Goal: Obtain resource: Download file/media

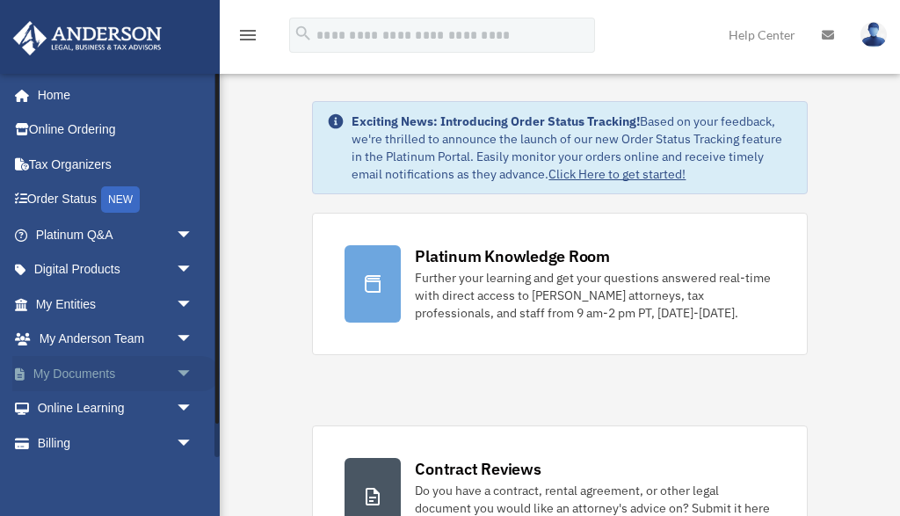
click at [183, 363] on span "arrow_drop_down" at bounding box center [193, 374] width 35 height 36
click at [76, 400] on link "Box" at bounding box center [122, 408] width 195 height 35
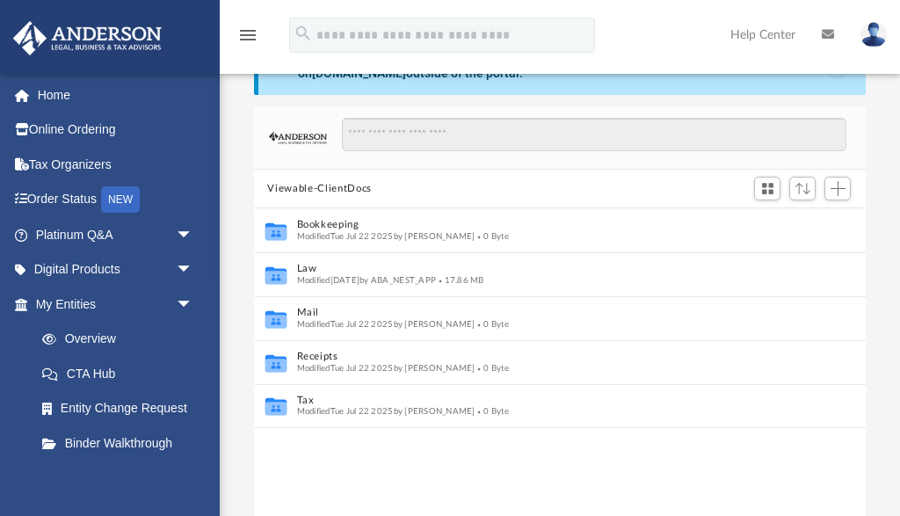
scroll to position [50, 0]
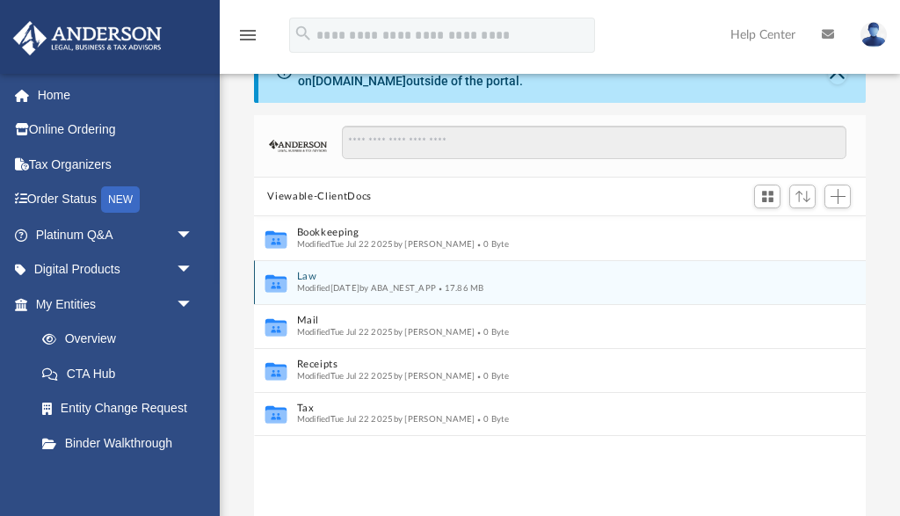
click at [308, 277] on button "Law" at bounding box center [548, 277] width 504 height 11
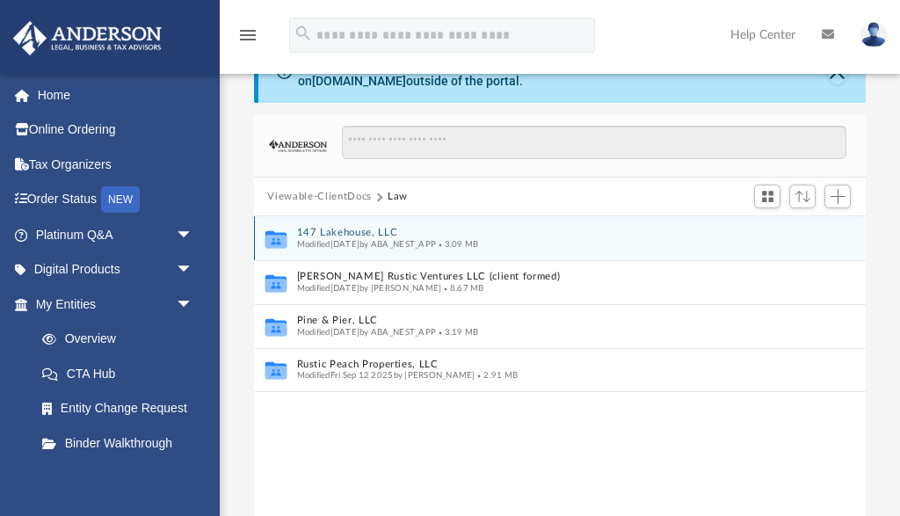
click at [345, 228] on button "147 Lakehouse, LLC" at bounding box center [548, 233] width 504 height 11
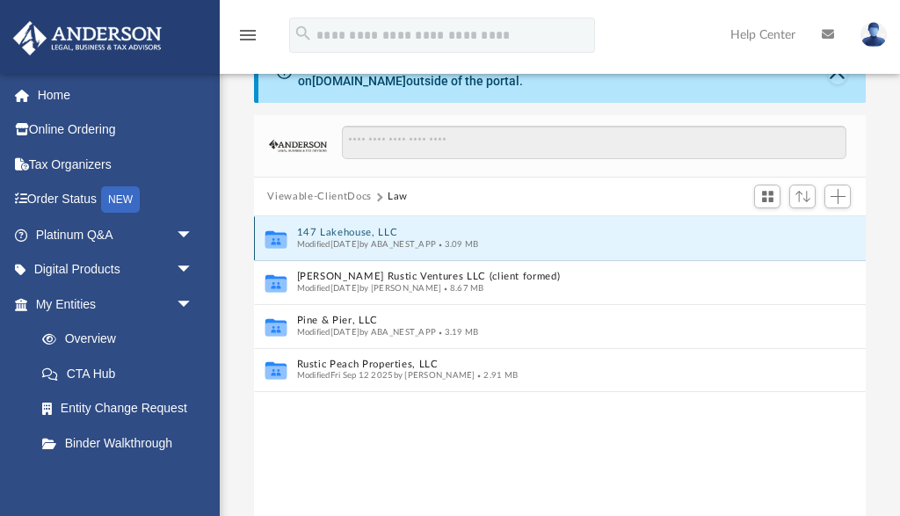
click at [345, 228] on button "147 Lakehouse, LLC" at bounding box center [548, 233] width 504 height 11
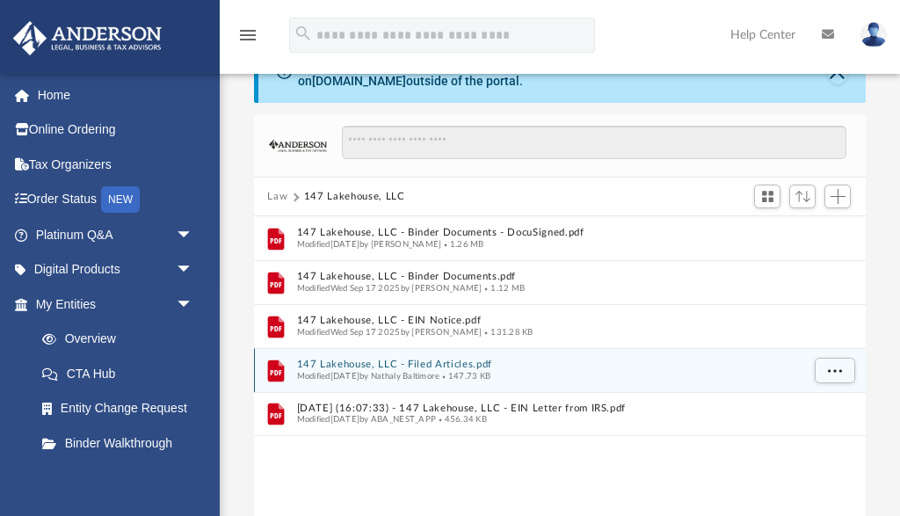
click at [360, 359] on button "147 Lakehouse, LLC - Filed Articles.pdf" at bounding box center [548, 364] width 504 height 11
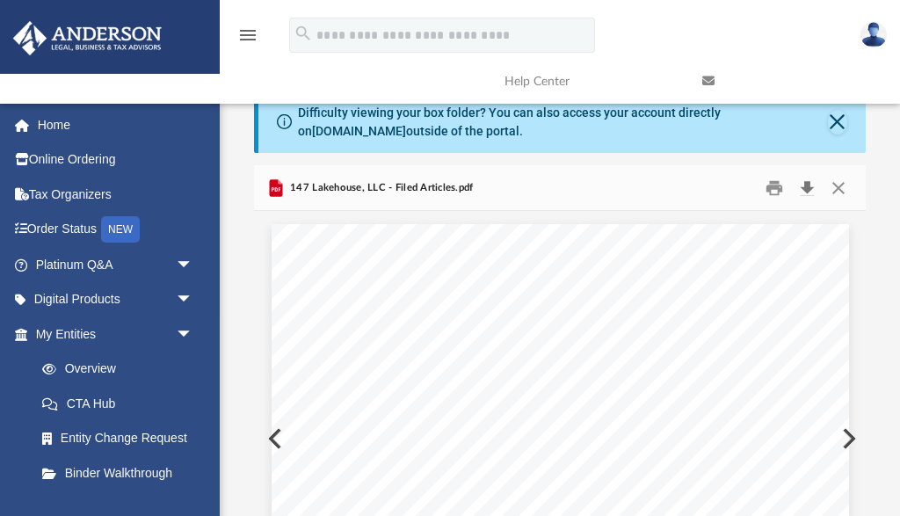
scroll to position [0, 0]
click at [773, 186] on button "Print" at bounding box center [774, 187] width 35 height 27
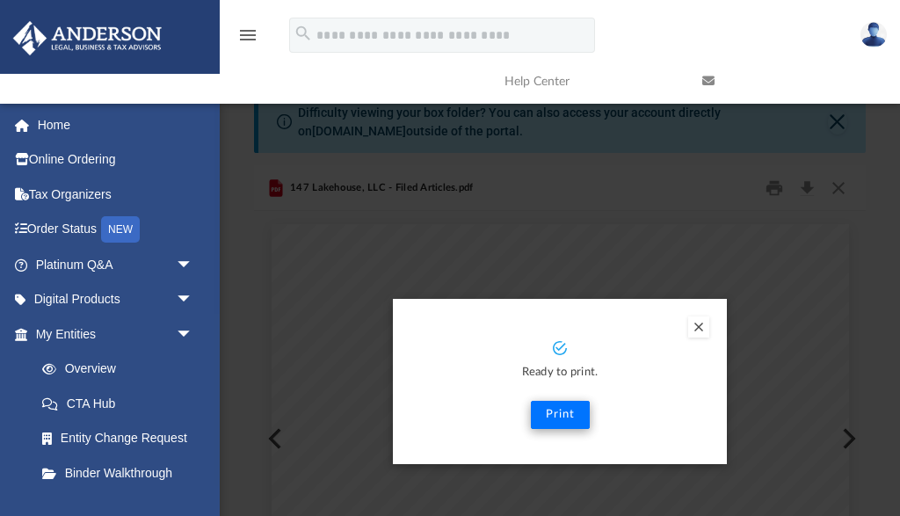
click at [558, 419] on button "Print" at bounding box center [560, 415] width 59 height 28
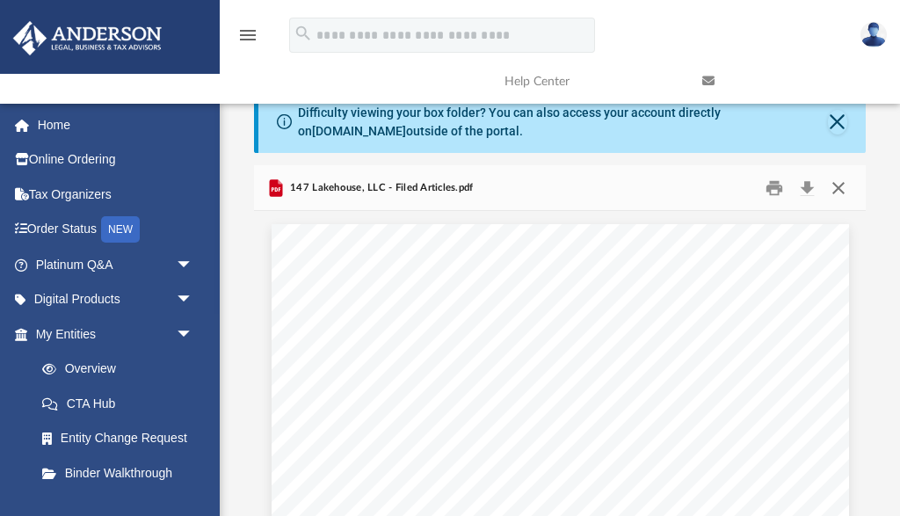
click at [839, 188] on button "Close" at bounding box center [839, 187] width 32 height 27
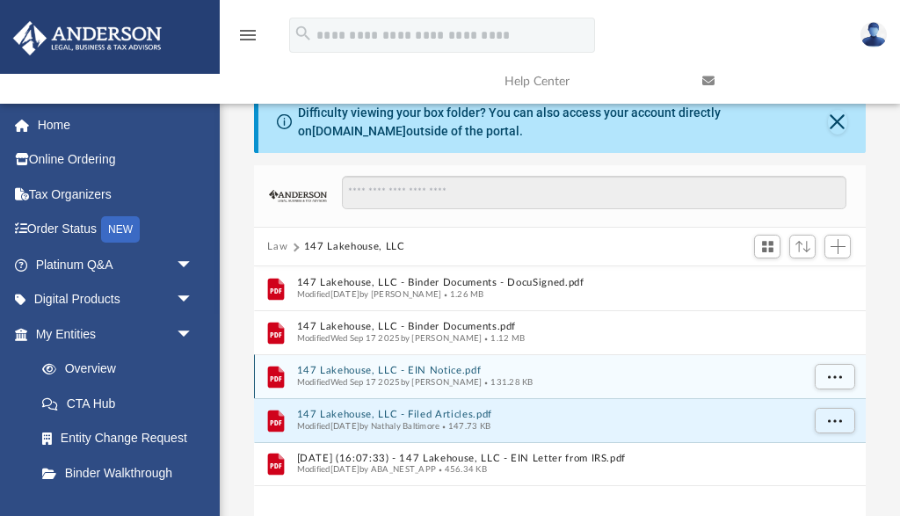
click at [449, 366] on button "147 Lakehouse, LLC - EIN Notice.pdf" at bounding box center [548, 371] width 504 height 11
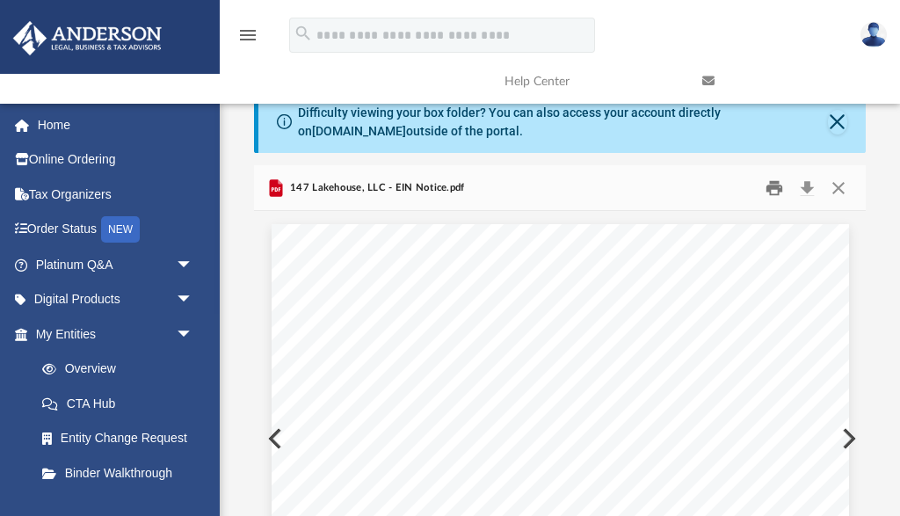
click at [772, 190] on button "Print" at bounding box center [774, 187] width 35 height 27
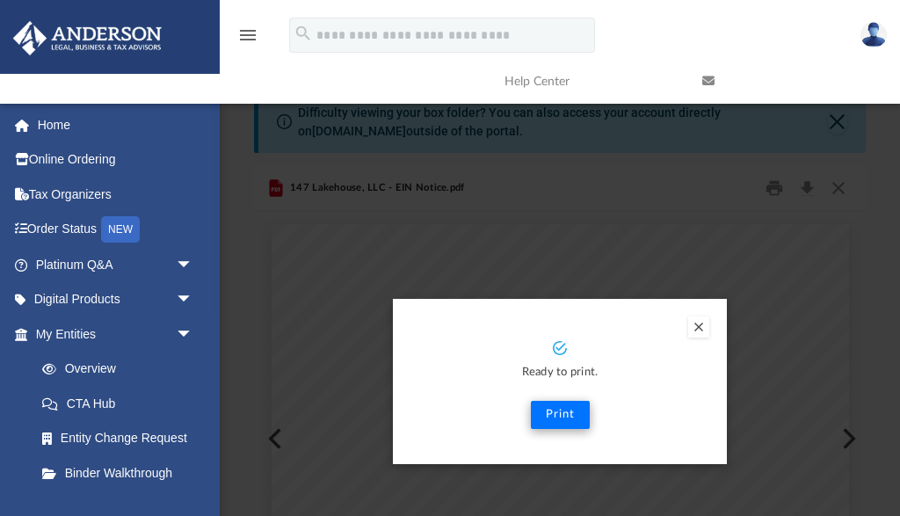
click at [560, 413] on button "Print" at bounding box center [560, 415] width 59 height 28
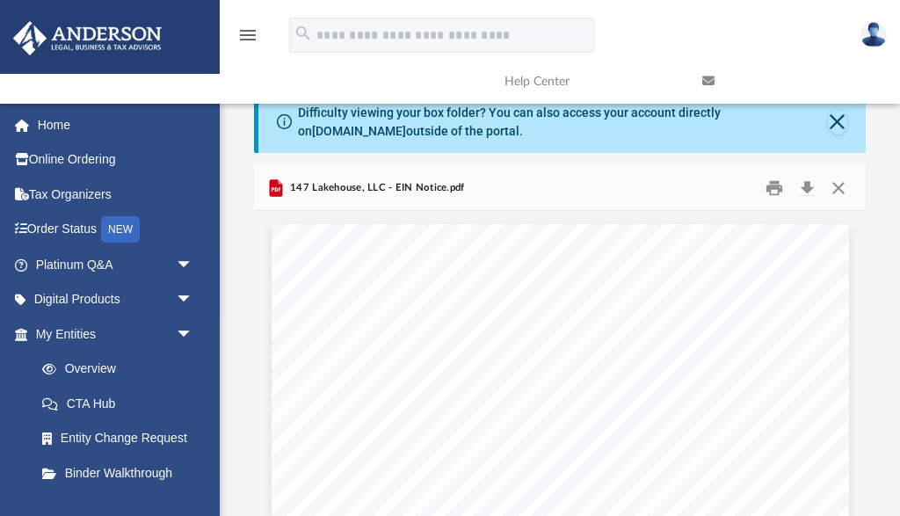
click at [877, 33] on img at bounding box center [873, 34] width 26 height 25
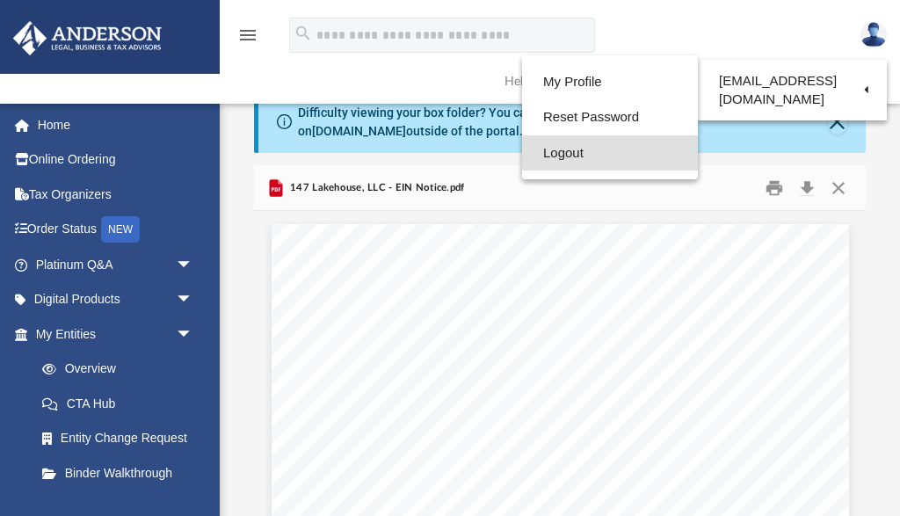
click at [599, 149] on link "Logout" at bounding box center [610, 153] width 176 height 36
